Goal: Task Accomplishment & Management: Manage account settings

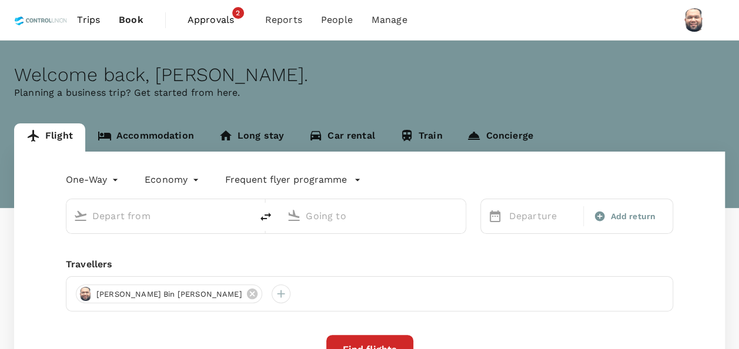
click at [214, 22] on span "Approvals" at bounding box center [217, 20] width 59 height 14
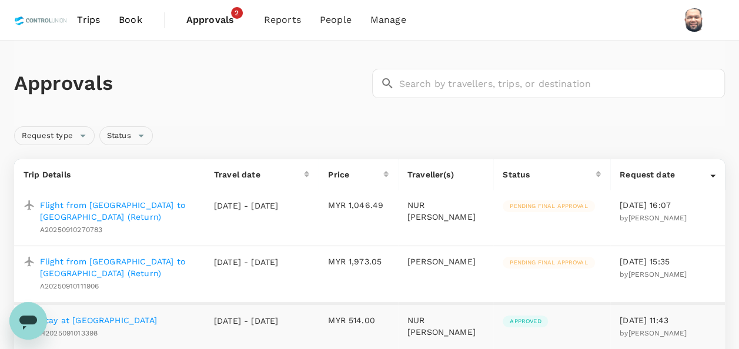
click at [145, 264] on p "Flight from [GEOGRAPHIC_DATA] to [GEOGRAPHIC_DATA] (Return)" at bounding box center [117, 268] width 155 height 24
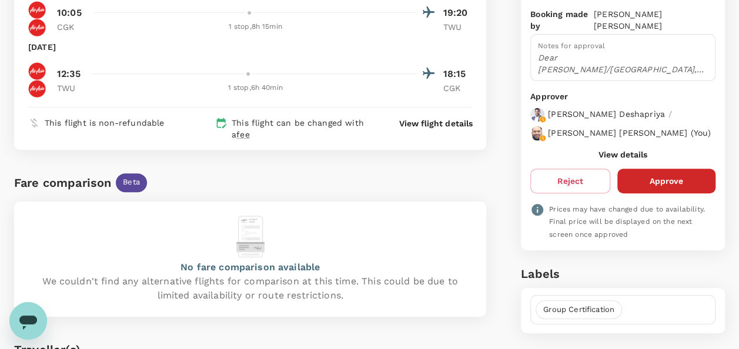
scroll to position [176, 0]
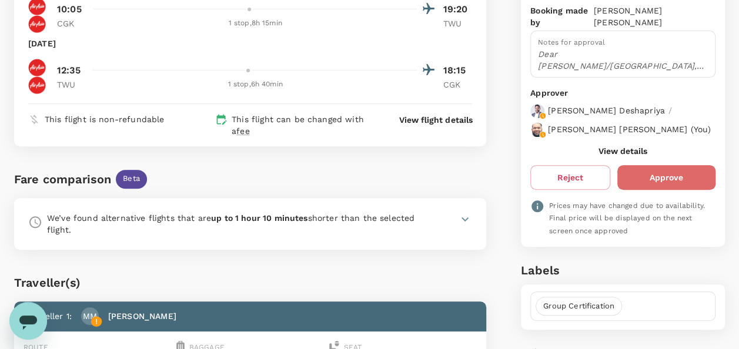
click at [668, 188] on button "Approve" at bounding box center [666, 177] width 98 height 25
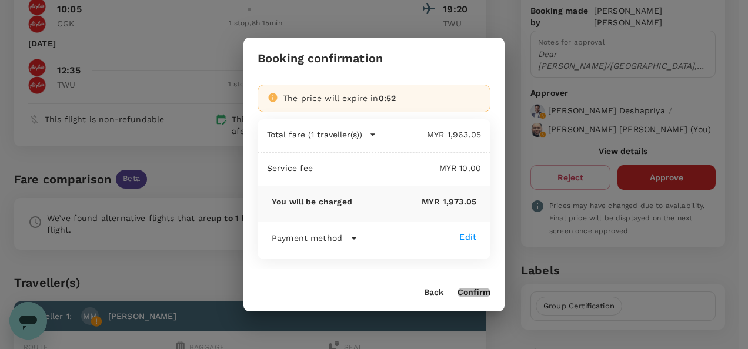
click at [477, 293] on button "Confirm" at bounding box center [473, 292] width 33 height 9
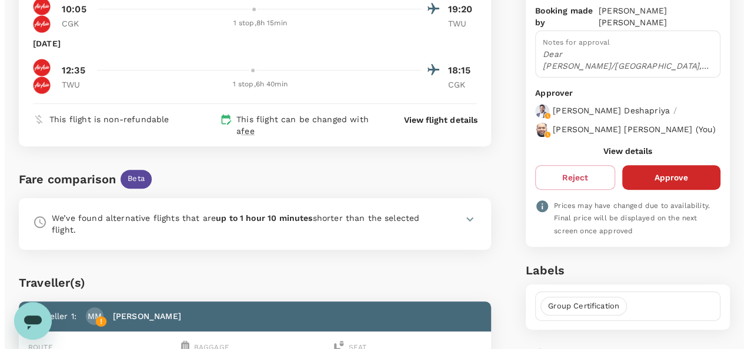
scroll to position [0, 0]
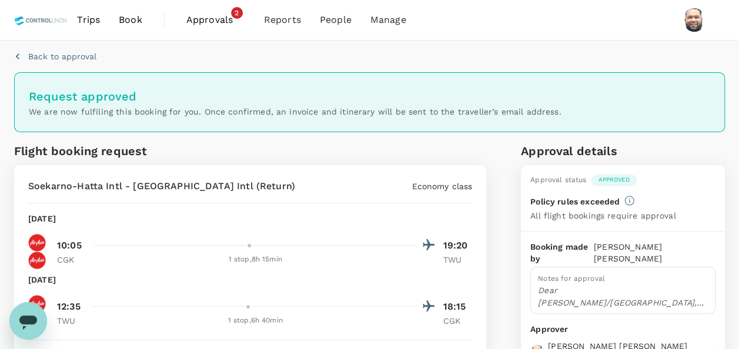
click at [209, 22] on span "Approvals" at bounding box center [215, 20] width 59 height 14
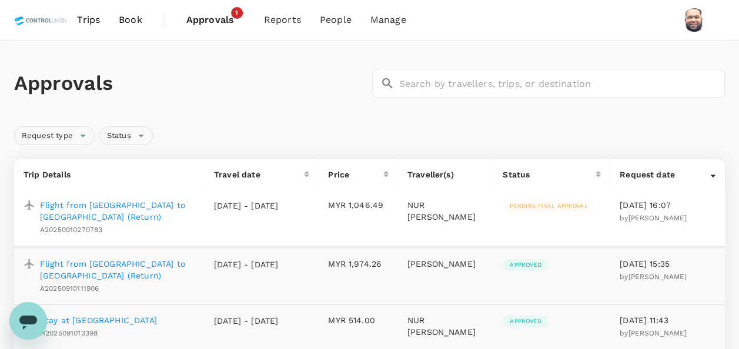
click at [160, 206] on p "Flight from [GEOGRAPHIC_DATA] to [GEOGRAPHIC_DATA] (Return)" at bounding box center [117, 211] width 155 height 24
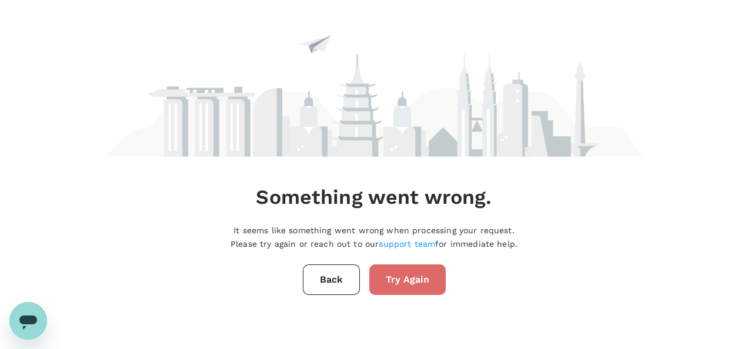
click at [404, 276] on button "Try Again" at bounding box center [407, 280] width 76 height 31
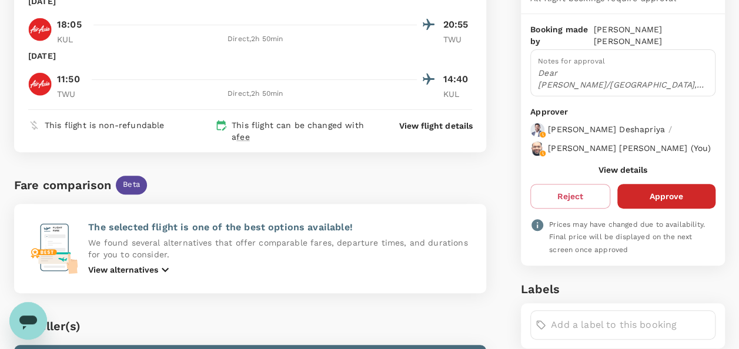
scroll to position [176, 0]
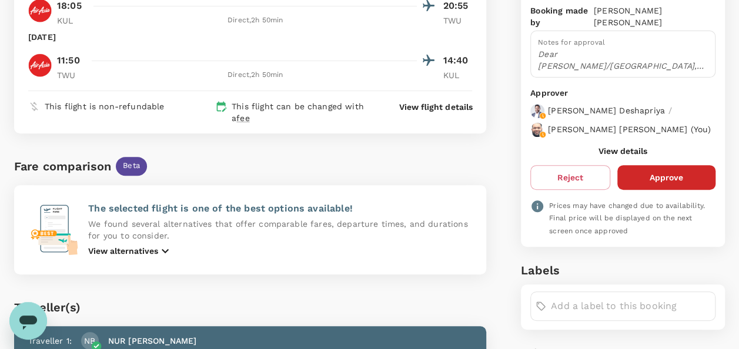
click at [681, 182] on button "Approve" at bounding box center [666, 177] width 98 height 25
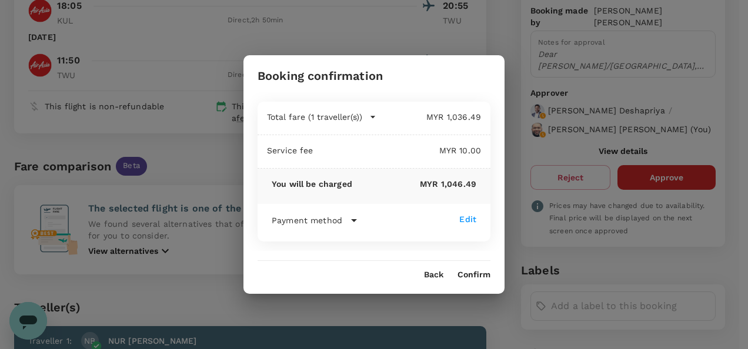
click at [473, 274] on button "Confirm" at bounding box center [473, 274] width 33 height 9
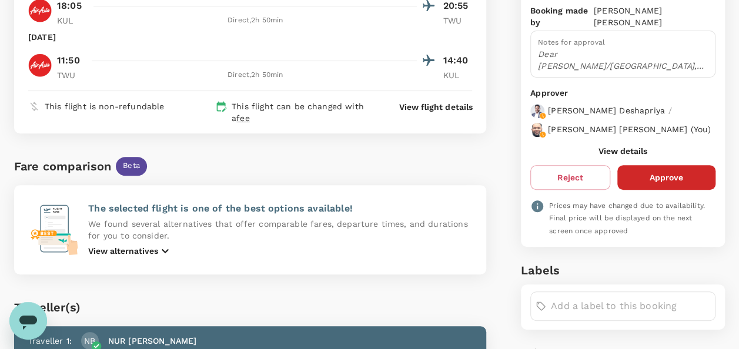
scroll to position [0, 0]
